Goal: Information Seeking & Learning: Learn about a topic

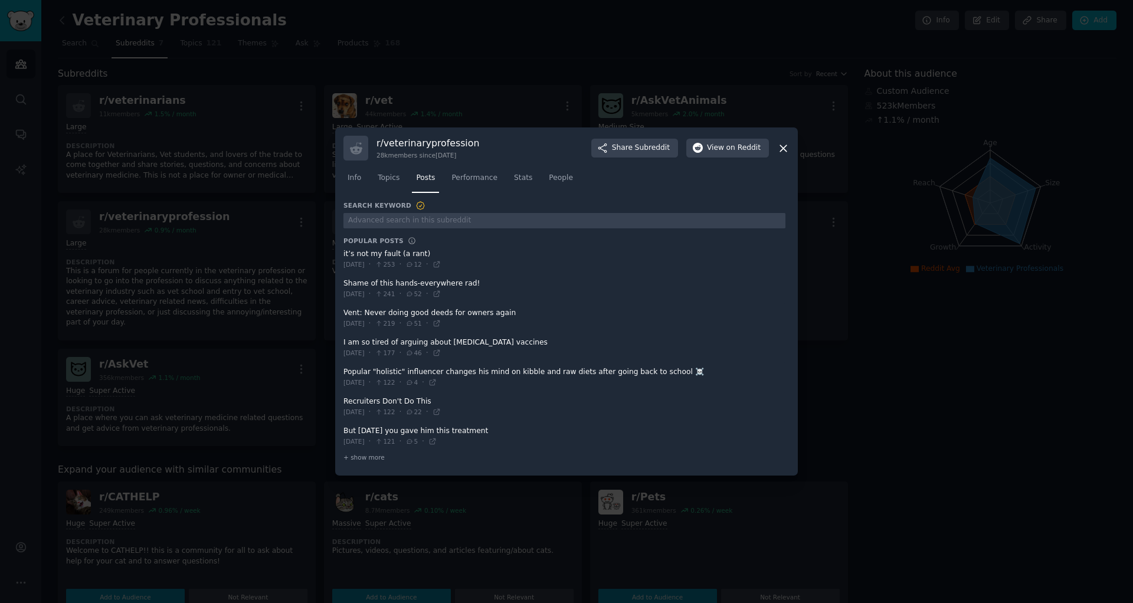
click at [783, 153] on icon at bounding box center [783, 148] width 12 height 12
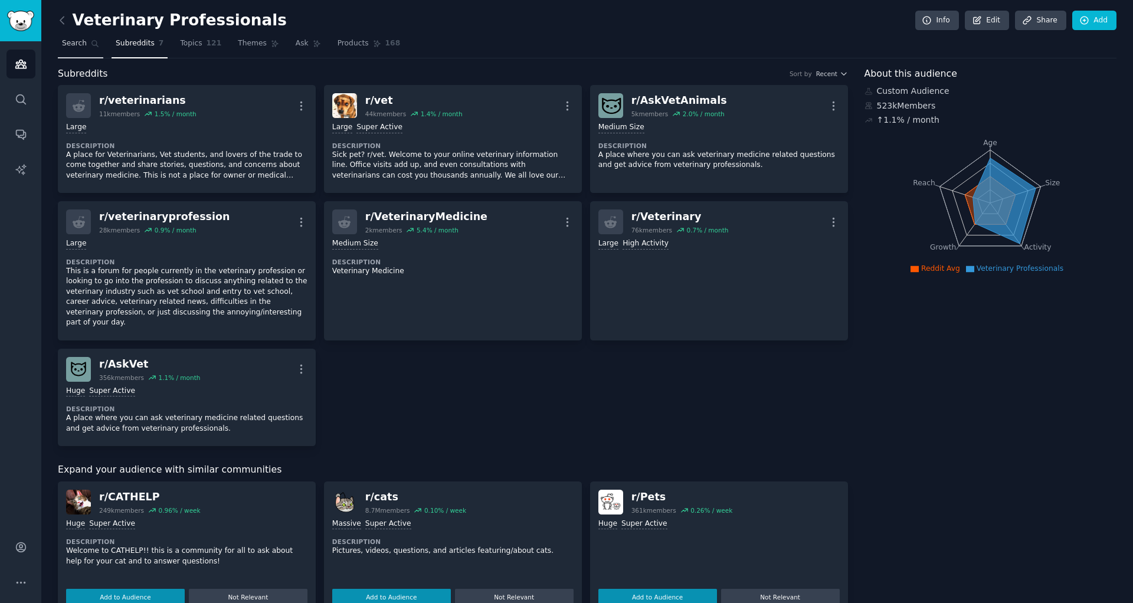
click at [76, 43] on span "Search" at bounding box center [74, 43] width 25 height 11
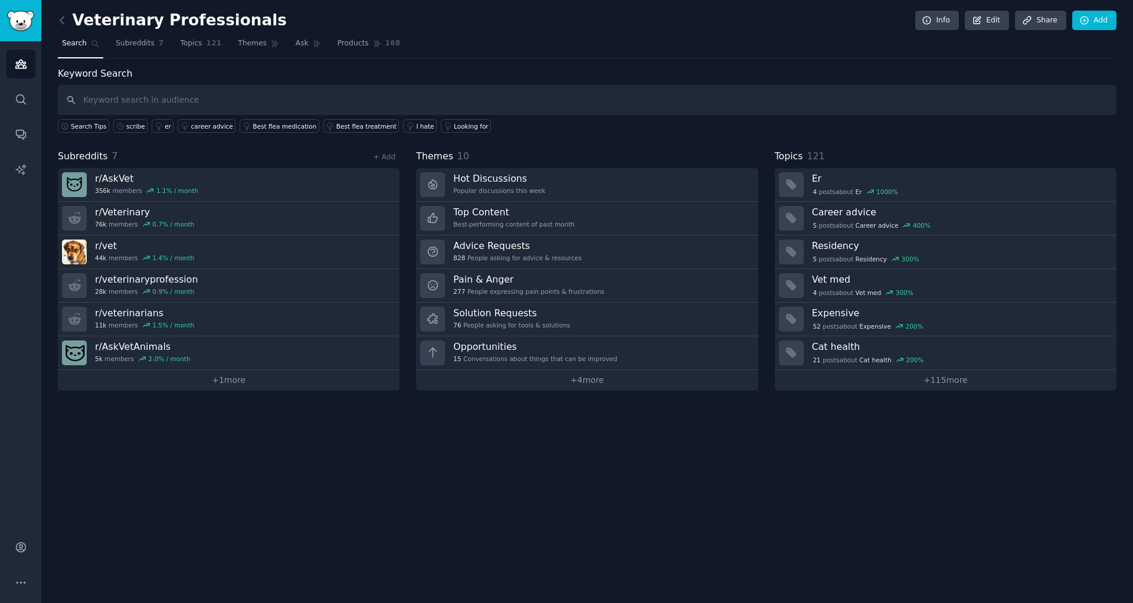
click at [269, 100] on input "text" at bounding box center [587, 100] width 1059 height 30
type input "practice manager"
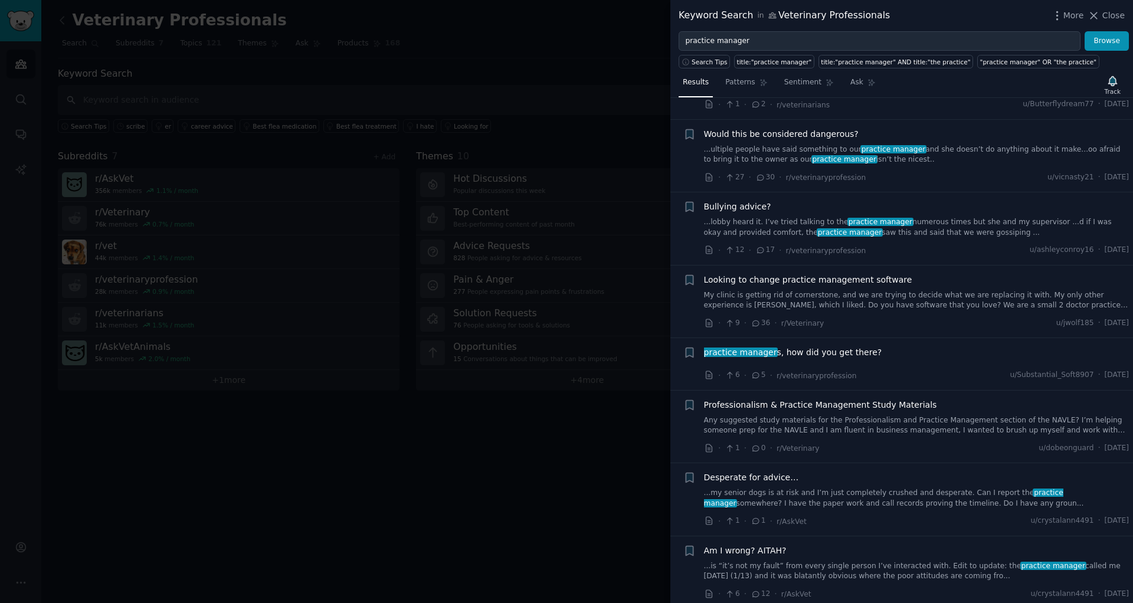
scroll to position [2660, 0]
click at [949, 377] on li "+ practice manager s, how did you get there? · 6 · 5 · r/veterinaryprofession u…" at bounding box center [902, 364] width 463 height 52
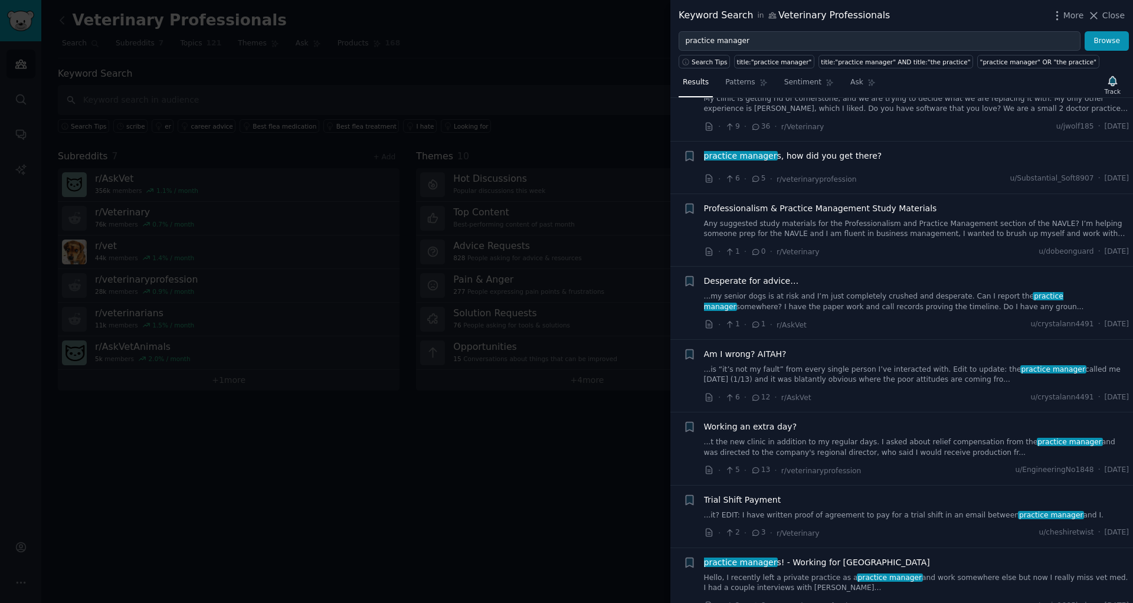
scroll to position [2890, 0]
